Goal: Register for event/course

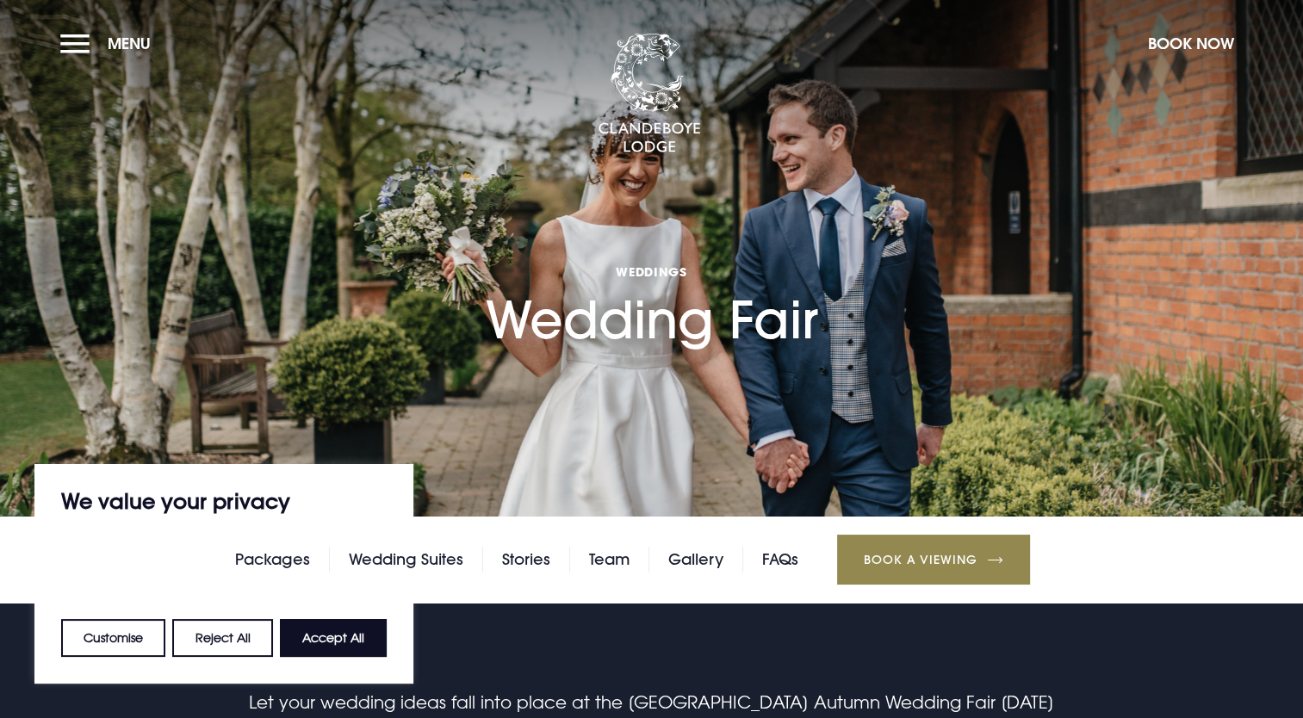
click at [680, 388] on section "Weddings Wedding Fair" at bounding box center [651, 258] width 1303 height 517
click at [327, 642] on button "Accept All" at bounding box center [333, 638] width 107 height 38
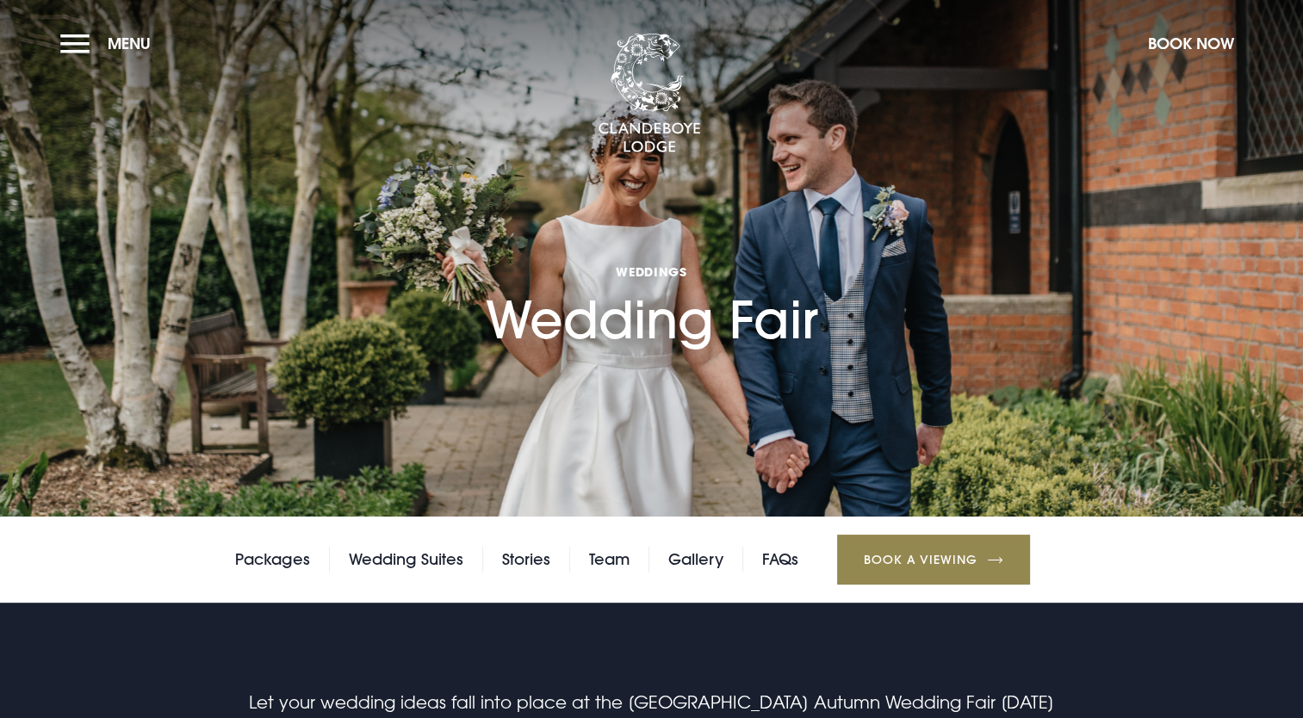
checkbox input "true"
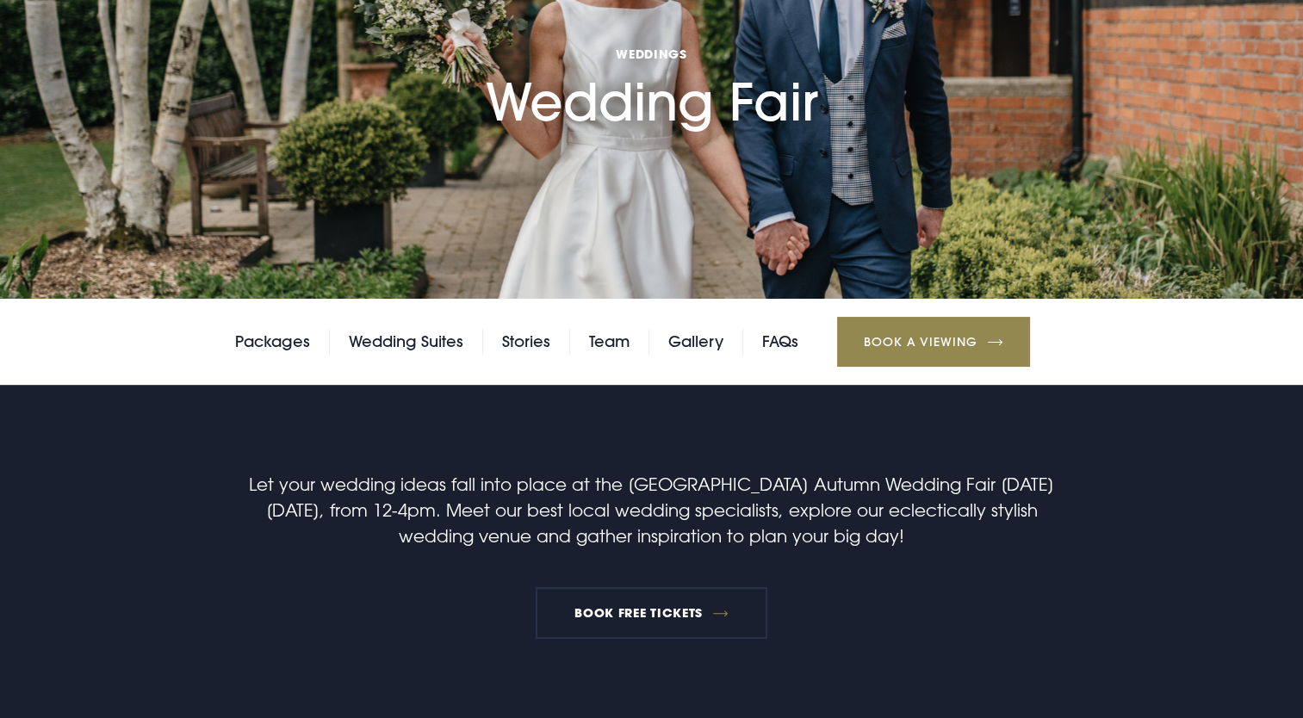
scroll to position [258, 0]
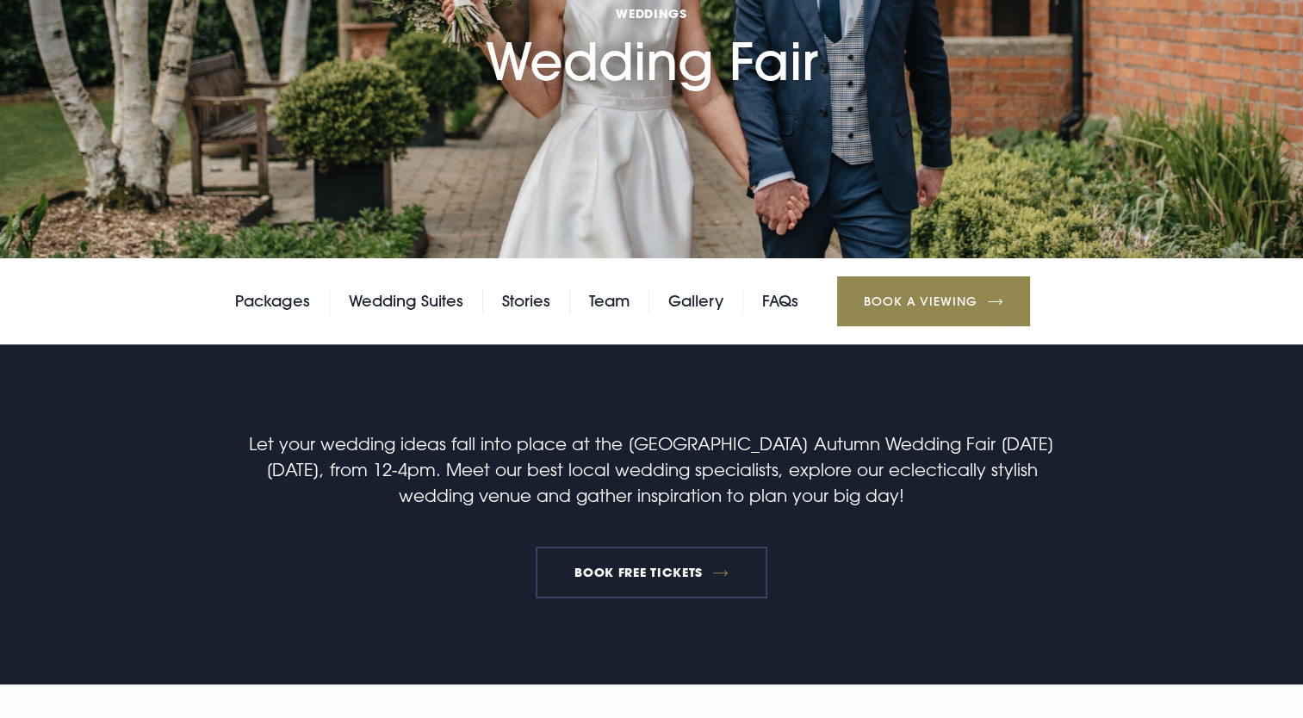
click at [606, 580] on link "BOOK FREE TICKETS" at bounding box center [652, 573] width 233 height 52
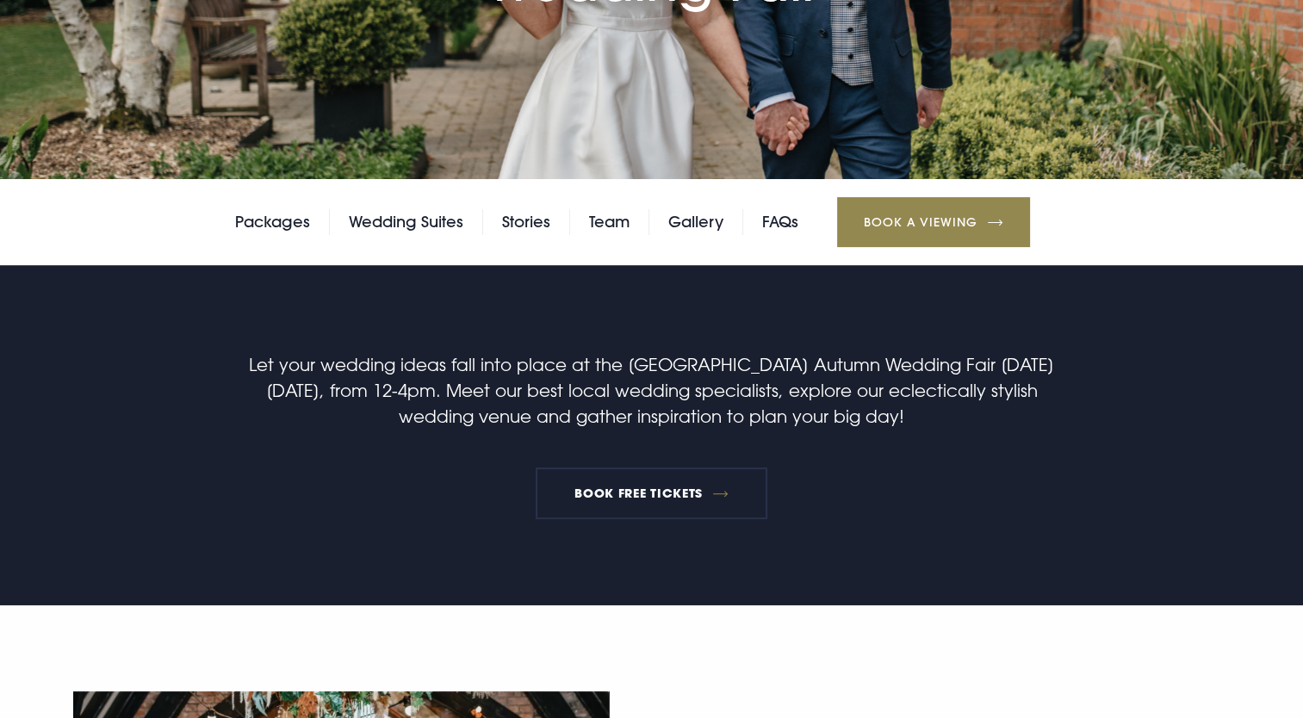
scroll to position [517, 0]
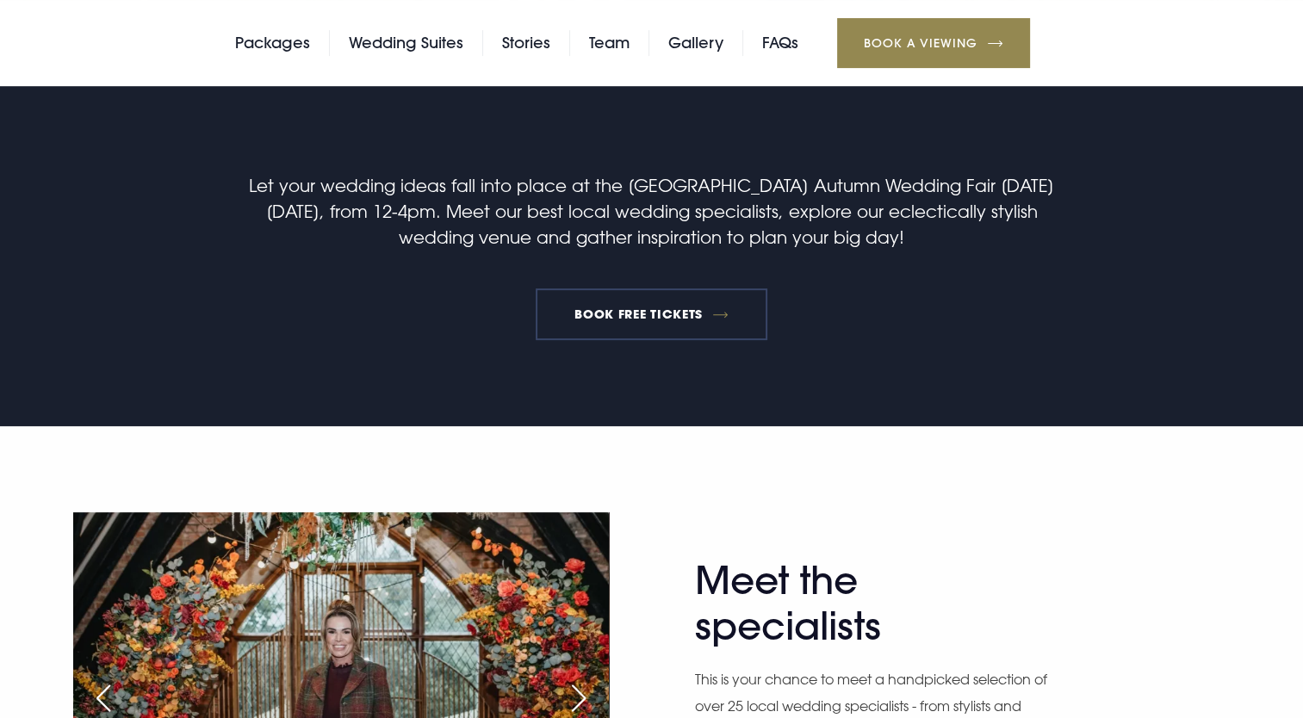
click at [655, 326] on link "BOOK FREE TICKETS" at bounding box center [652, 315] width 233 height 52
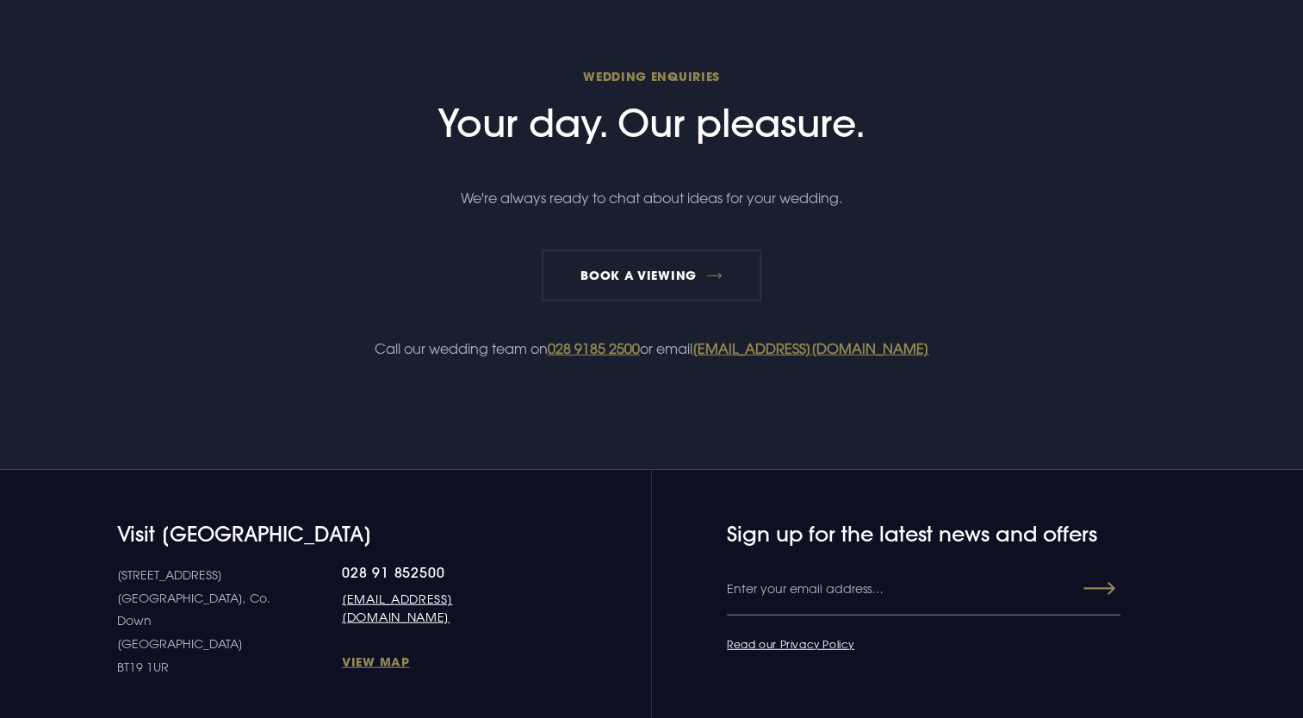
scroll to position [4819, 0]
